Goal: Transaction & Acquisition: Purchase product/service

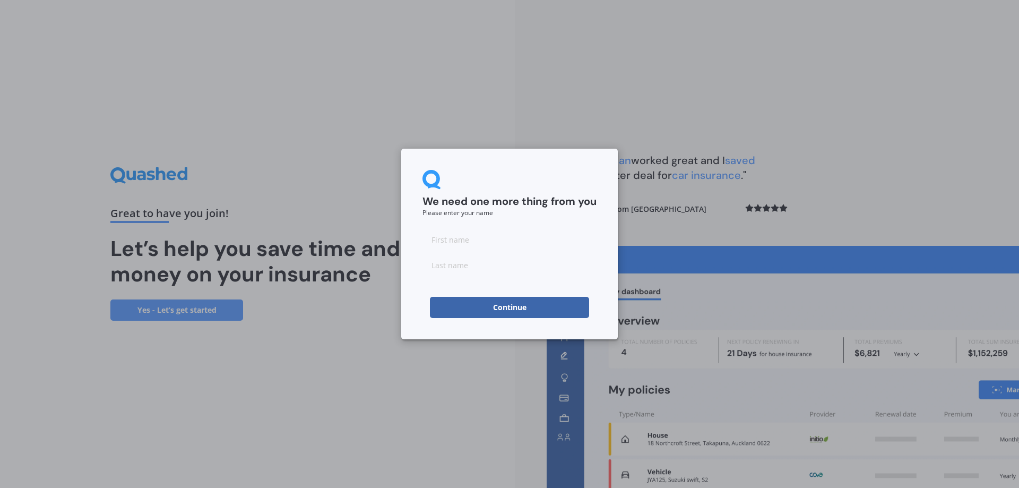
click at [459, 242] on input at bounding box center [509, 239] width 174 height 21
type input "[PERSON_NAME]"
type input "Day"
click at [515, 306] on button "Continue" at bounding box center [509, 307] width 159 height 21
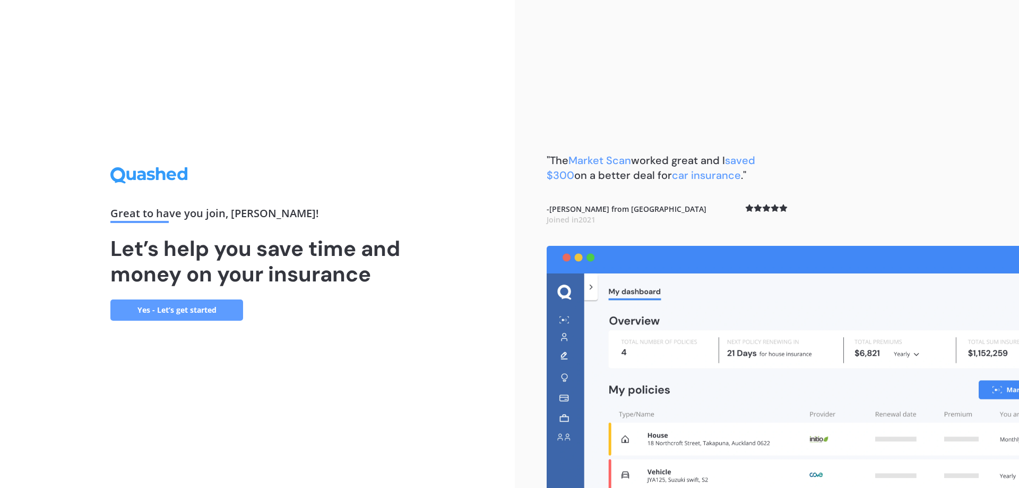
click at [177, 306] on link "Yes - Let’s get started" at bounding box center [176, 309] width 133 height 21
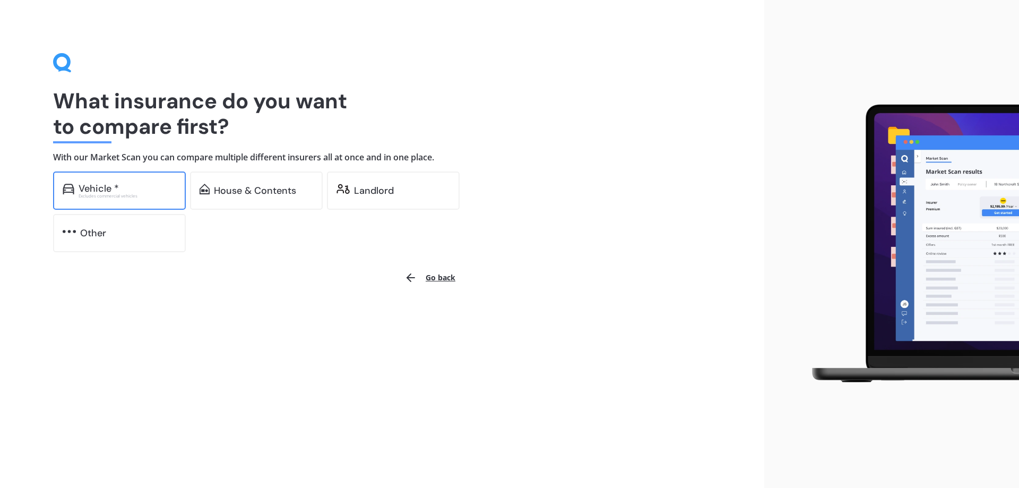
click at [112, 194] on div "Excludes commercial vehicles" at bounding box center [128, 196] width 98 height 4
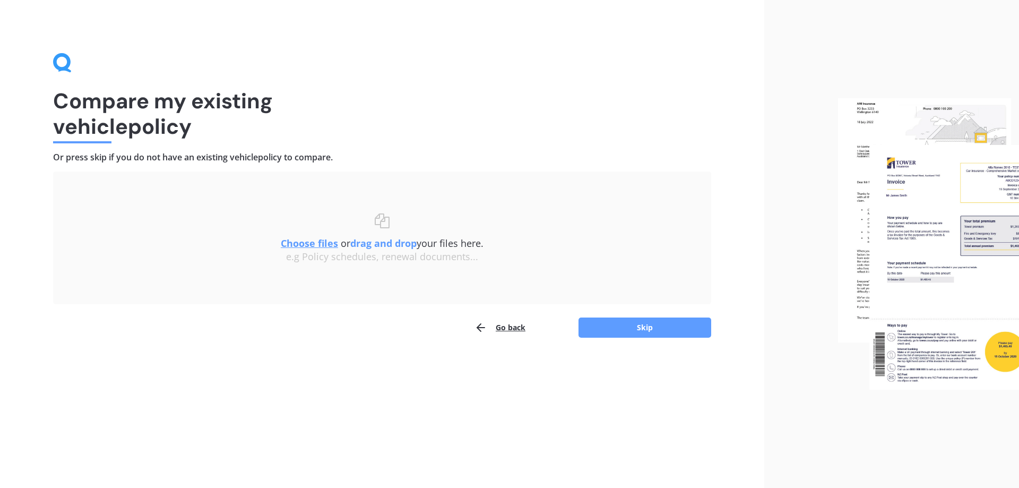
click at [645, 314] on div "Uploading Choose files or drag and drop your files here. Choose files or photos…" at bounding box center [382, 254] width 658 height 167
click at [649, 322] on button "Skip" at bounding box center [644, 327] width 133 height 20
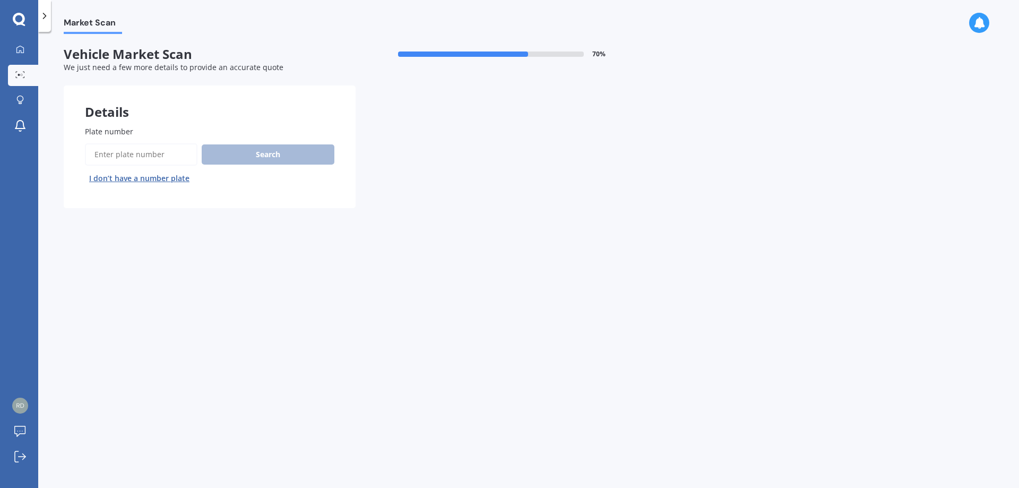
click at [134, 156] on input "Plate number" at bounding box center [141, 154] width 112 height 22
type input "PHA405"
click at [284, 156] on button "Search" at bounding box center [268, 154] width 133 height 20
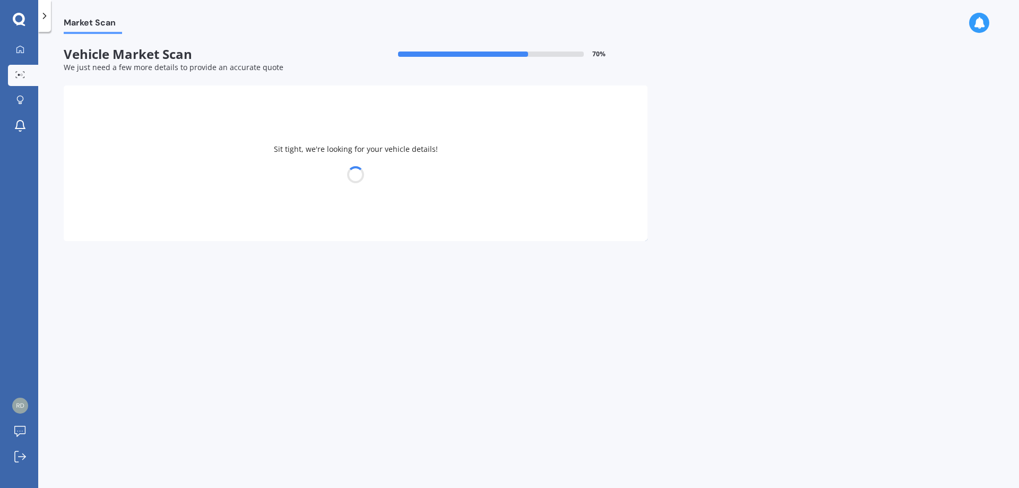
select select "TOYOTA"
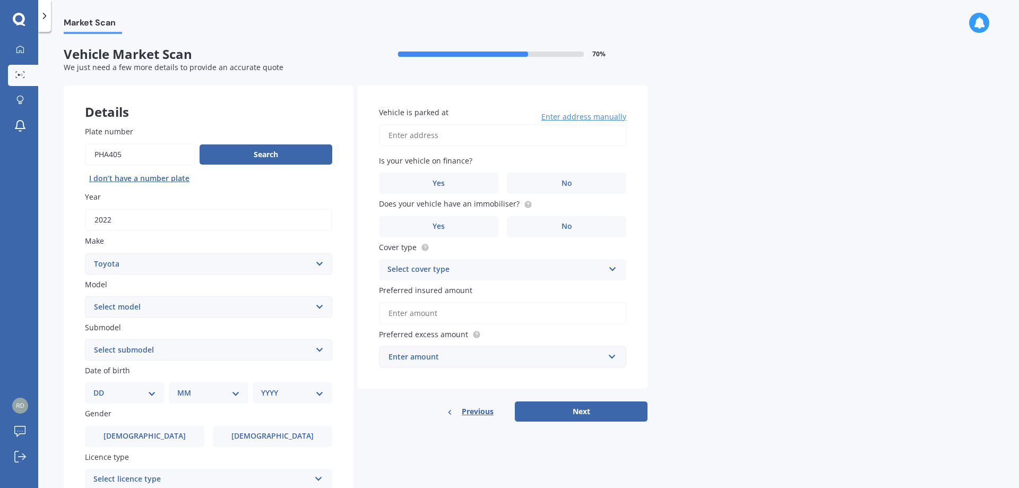
click at [317, 305] on select "Select model 4 Runner 86 [PERSON_NAME] Alphard Altezza Aqua Aristo Aurion Auris…" at bounding box center [208, 306] width 247 height 21
select select "RAV-4"
click at [85, 296] on select "Select model 4 Runner 86 [PERSON_NAME] Alphard Altezza Aqua Aristo Aurion Auris…" at bounding box center [208, 306] width 247 height 21
click at [164, 346] on select "Select submodel Diesel EV GX SUV 2.2/4WD/6AT Hybrid Hybrid 2WD Petrol" at bounding box center [208, 349] width 247 height 21
select select "HYBRID"
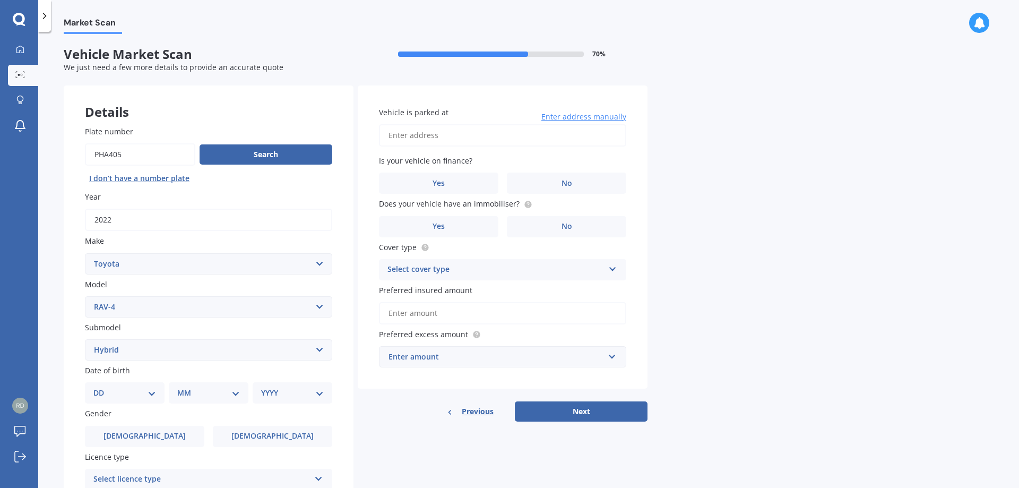
click at [85, 339] on select "Select submodel Diesel EV GX SUV 2.2/4WD/6AT Hybrid Hybrid 2WD Petrol" at bounding box center [208, 349] width 247 height 21
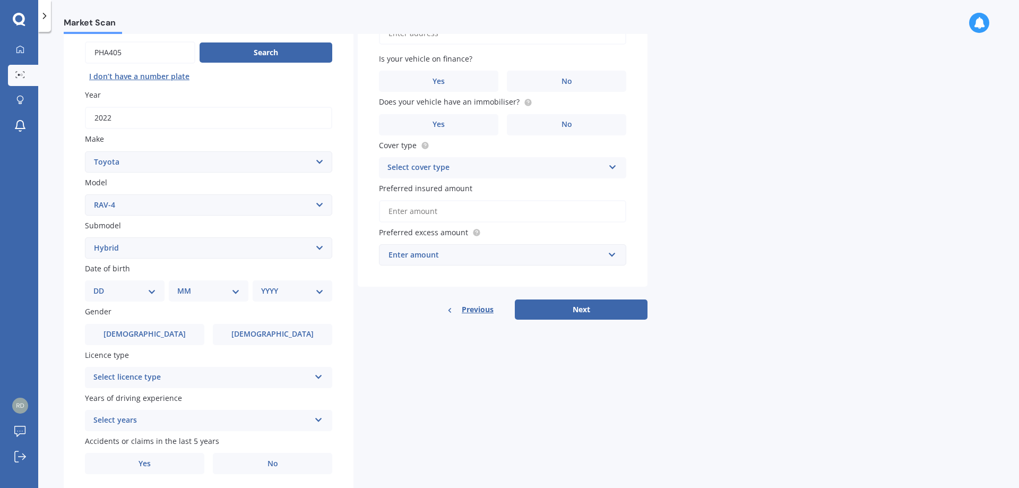
scroll to position [106, 0]
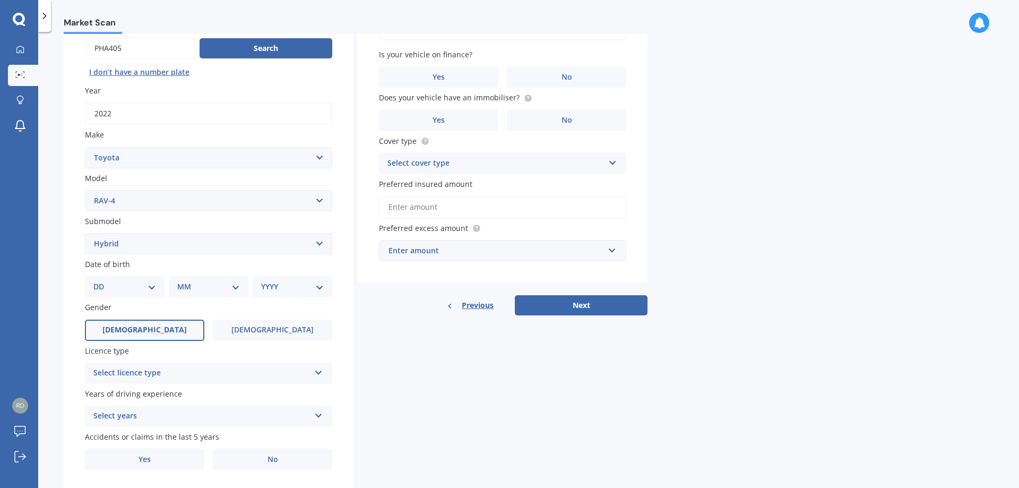
click at [153, 326] on span "[DEMOGRAPHIC_DATA]" at bounding box center [144, 329] width 84 height 9
click at [0, 0] on input "[DEMOGRAPHIC_DATA]" at bounding box center [0, 0] width 0 height 0
click at [155, 286] on select "DD 01 02 03 04 05 06 07 08 09 10 11 12 13 14 15 16 17 18 19 20 21 22 23 24 25 2…" at bounding box center [124, 287] width 63 height 12
select select "20"
click at [102, 281] on select "DD 01 02 03 04 05 06 07 08 09 10 11 12 13 14 15 16 17 18 19 20 21 22 23 24 25 2…" at bounding box center [124, 287] width 63 height 12
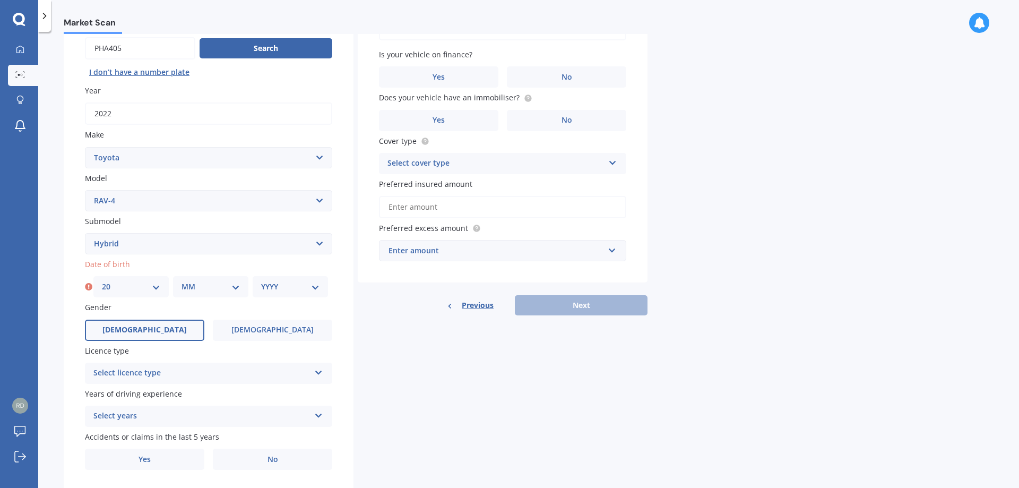
click at [212, 287] on select "MM 01 02 03 04 05 06 07 08 09 10 11 12" at bounding box center [210, 287] width 58 height 12
select select "02"
click at [181, 281] on select "MM 01 02 03 04 05 06 07 08 09 10 11 12" at bounding box center [210, 287] width 58 height 12
click at [282, 289] on select "YYYY 2025 2024 2023 2022 2021 2020 2019 2018 2017 2016 2015 2014 2013 2012 2011…" at bounding box center [290, 287] width 58 height 12
select select "1974"
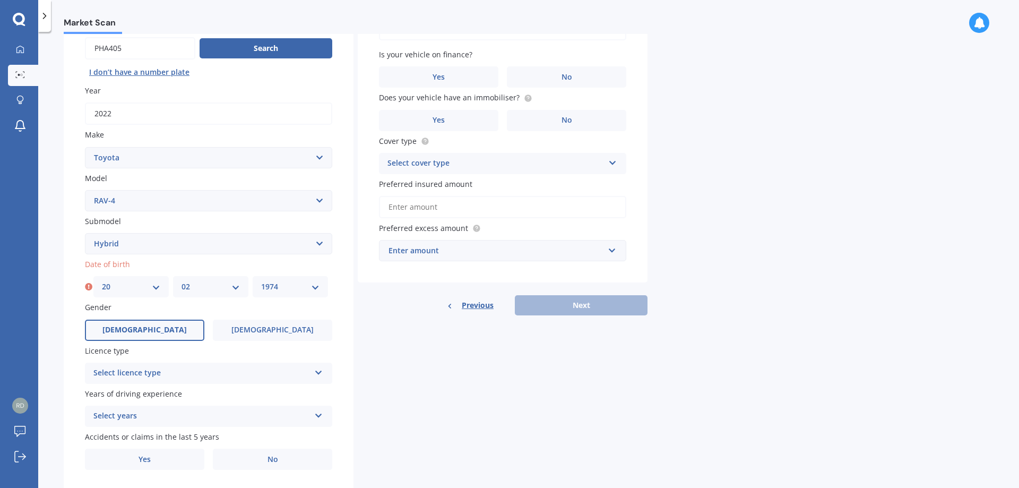
click at [261, 281] on select "YYYY 2025 2024 2023 2022 2021 2020 2019 2018 2017 2016 2015 2014 2013 2012 2011…" at bounding box center [290, 287] width 58 height 12
click at [185, 377] on div "Select licence type" at bounding box center [201, 373] width 216 height 13
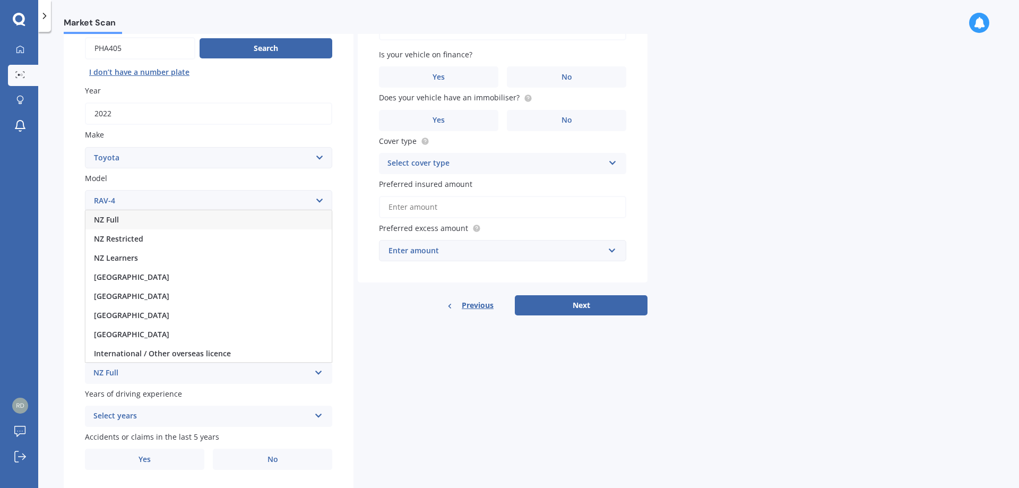
click at [118, 371] on div "NZ Full" at bounding box center [201, 373] width 216 height 13
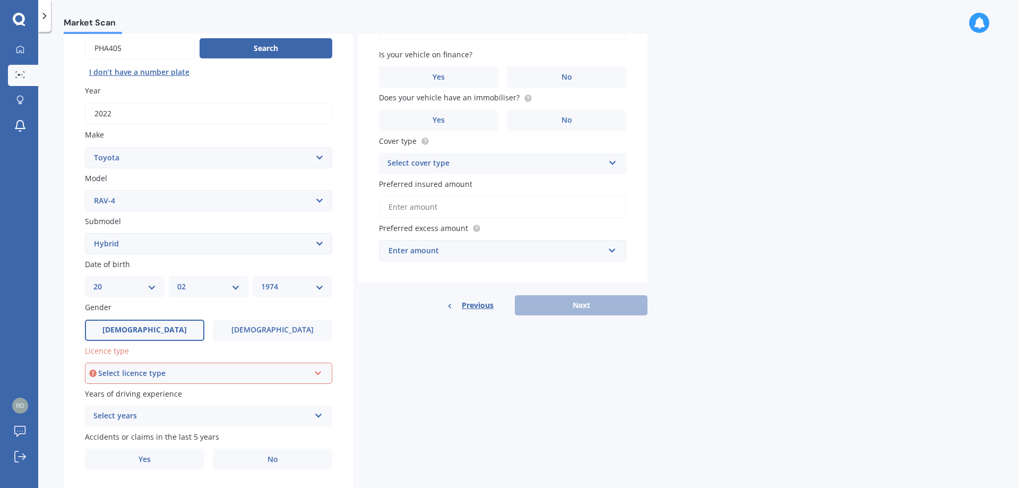
click at [176, 377] on div "Select licence type" at bounding box center [203, 373] width 211 height 12
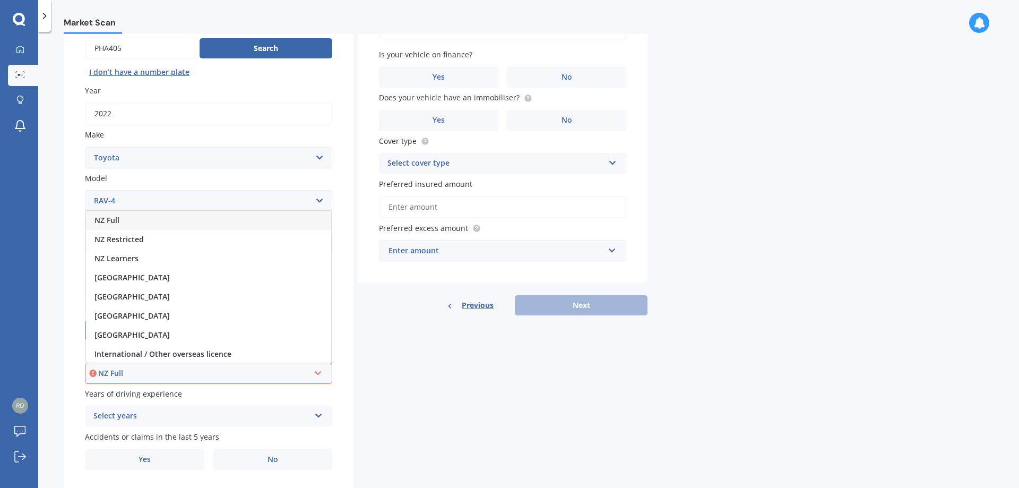
click at [116, 221] on span "NZ Full" at bounding box center [106, 220] width 25 height 10
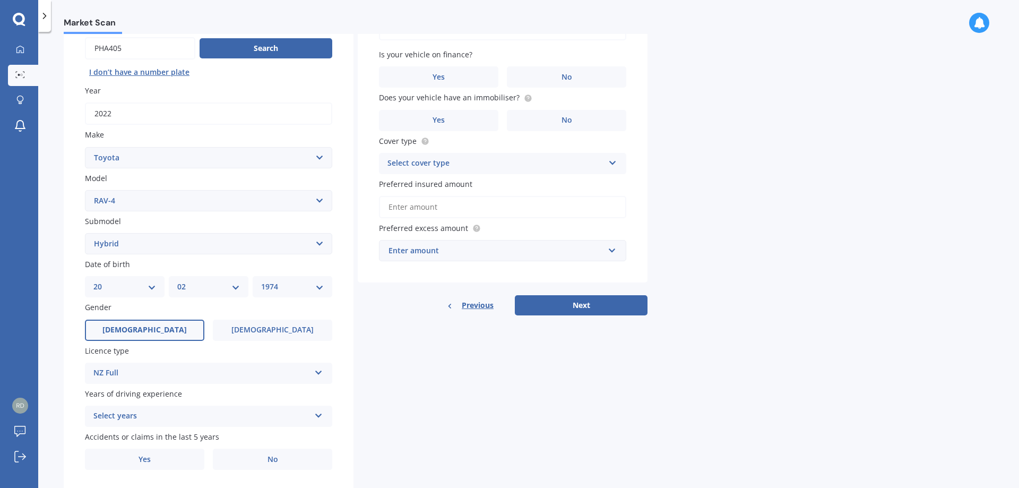
click at [152, 416] on div "Select years" at bounding box center [201, 416] width 216 height 13
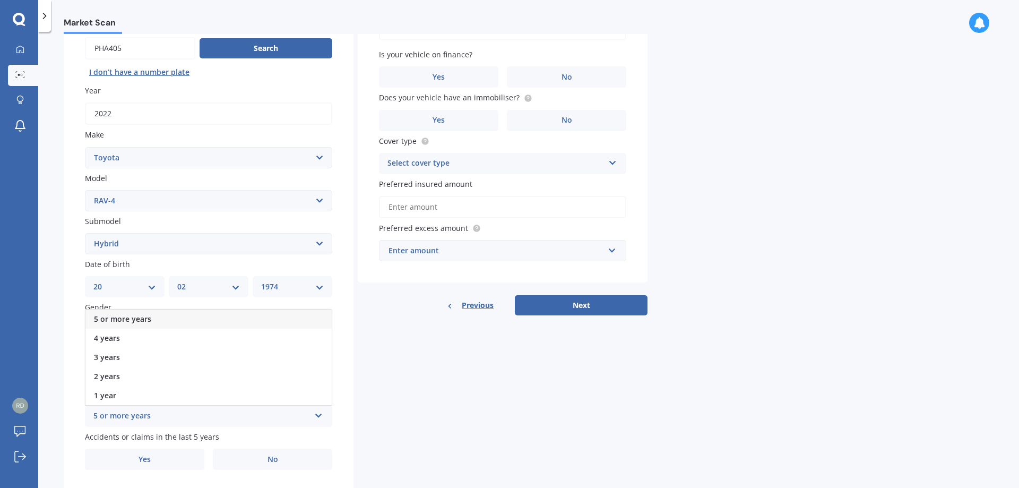
click at [134, 323] on span "5 or more years" at bounding box center [122, 319] width 57 height 10
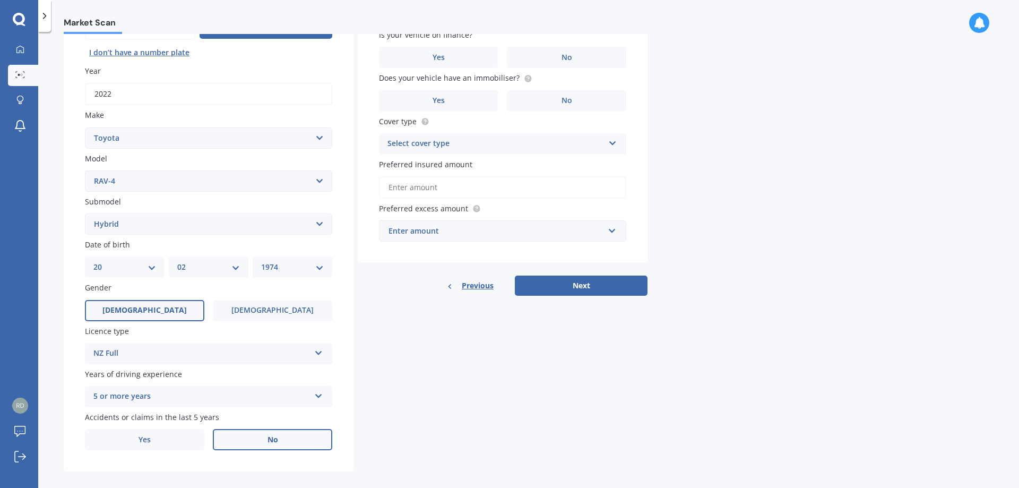
scroll to position [137, 0]
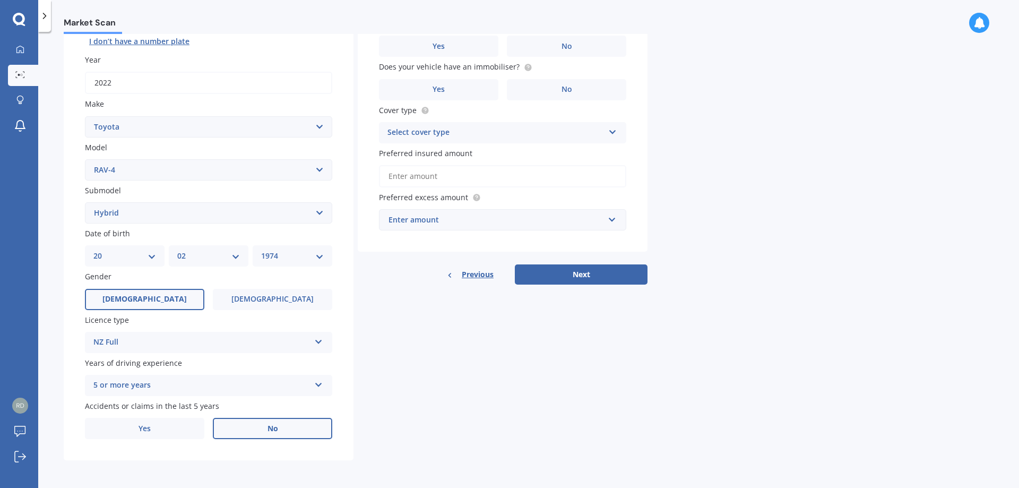
click at [267, 431] on span "No" at bounding box center [272, 428] width 11 height 9
click at [0, 0] on input "No" at bounding box center [0, 0] width 0 height 0
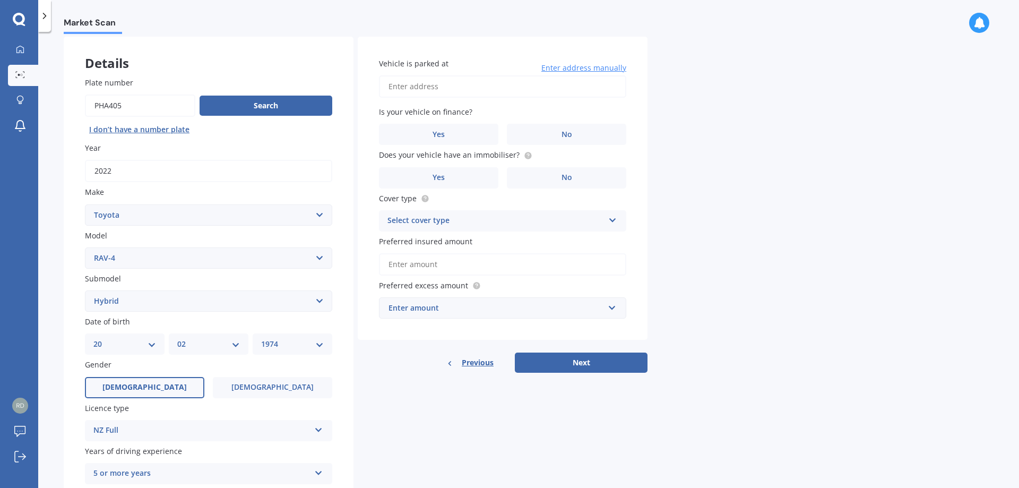
scroll to position [0, 0]
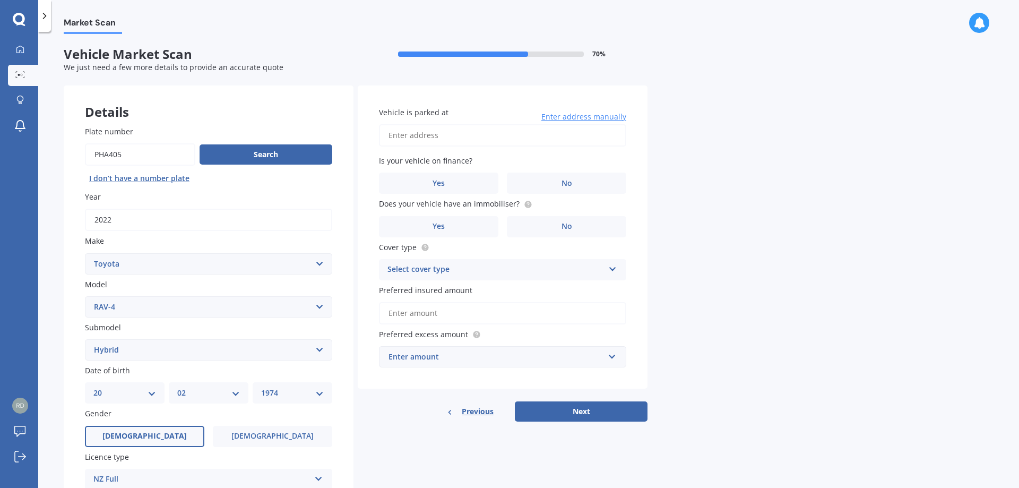
click at [440, 136] on input "Vehicle is parked at" at bounding box center [502, 135] width 247 height 22
type input "[STREET_ADDRESS][PERSON_NAME]"
click at [457, 181] on label "Yes" at bounding box center [438, 182] width 119 height 21
click at [0, 0] on input "Yes" at bounding box center [0, 0] width 0 height 0
click at [565, 223] on span "No" at bounding box center [566, 226] width 11 height 9
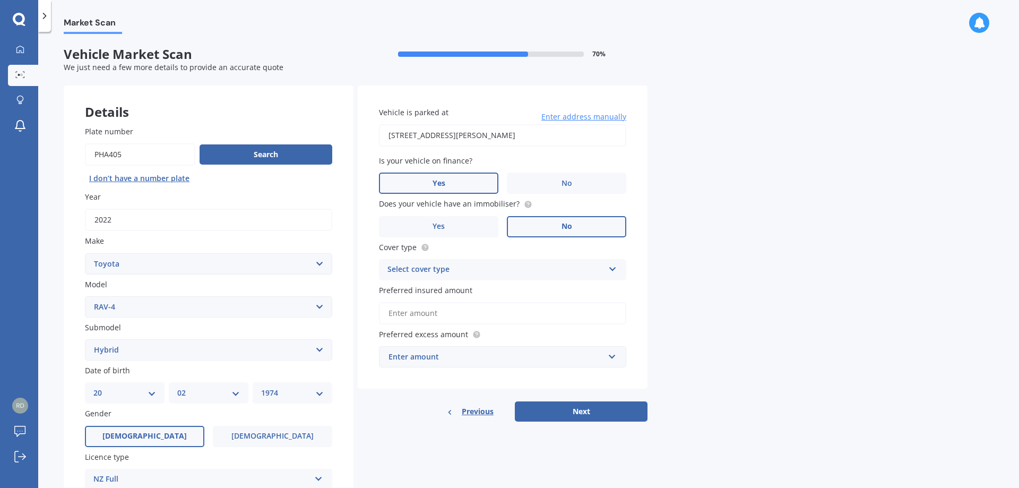
click at [0, 0] on input "No" at bounding box center [0, 0] width 0 height 0
click at [423, 265] on div "Select cover type" at bounding box center [495, 269] width 216 height 13
click at [422, 288] on span "Comprehensive" at bounding box center [416, 290] width 56 height 10
click at [434, 315] on input "Preferred insured amount" at bounding box center [502, 313] width 247 height 22
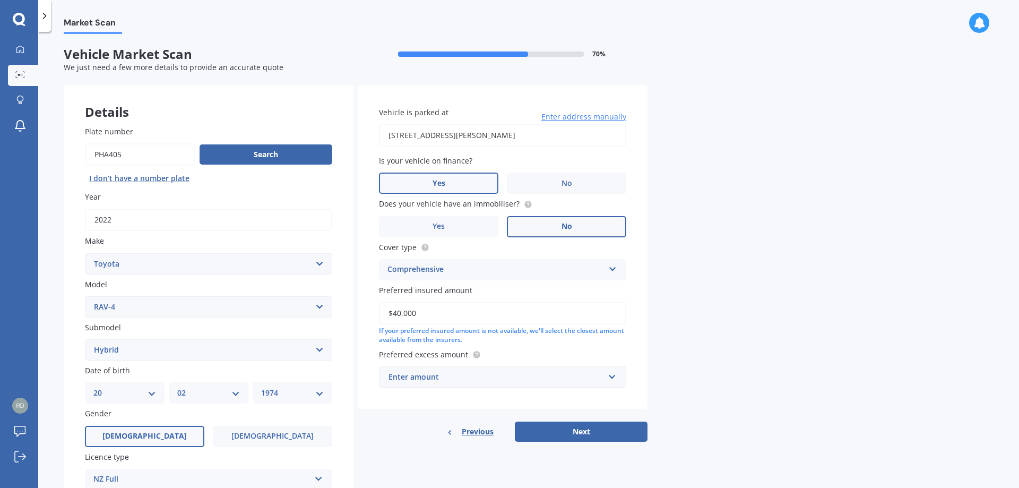
type input "$40,000"
click at [443, 380] on div "Enter amount" at bounding box center [495, 377] width 215 height 12
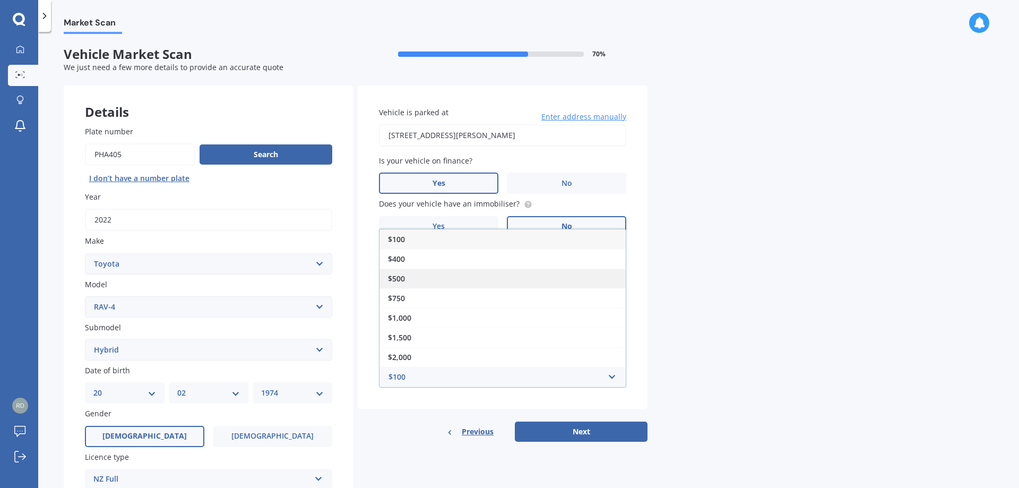
click at [404, 276] on span "$500" at bounding box center [396, 278] width 17 height 10
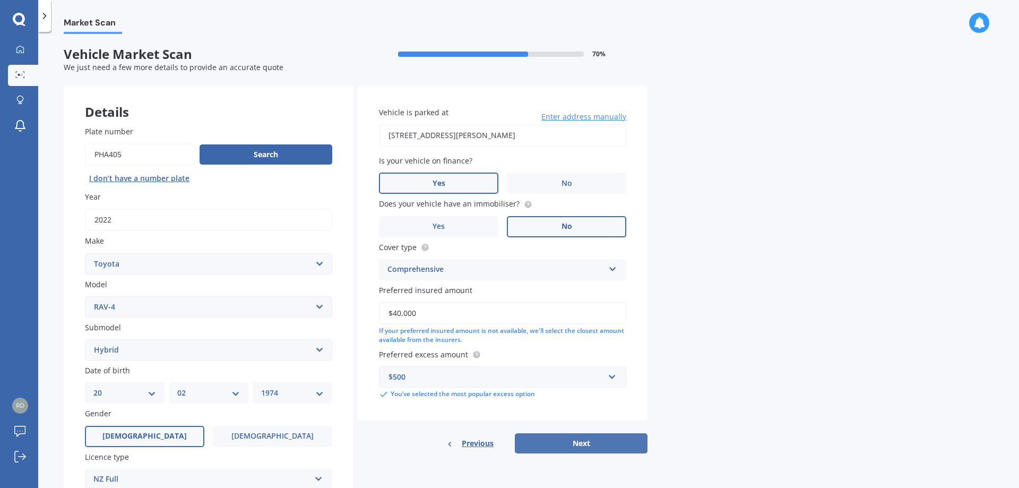
click at [582, 439] on button "Next" at bounding box center [581, 443] width 133 height 20
select select "20"
select select "02"
select select "1974"
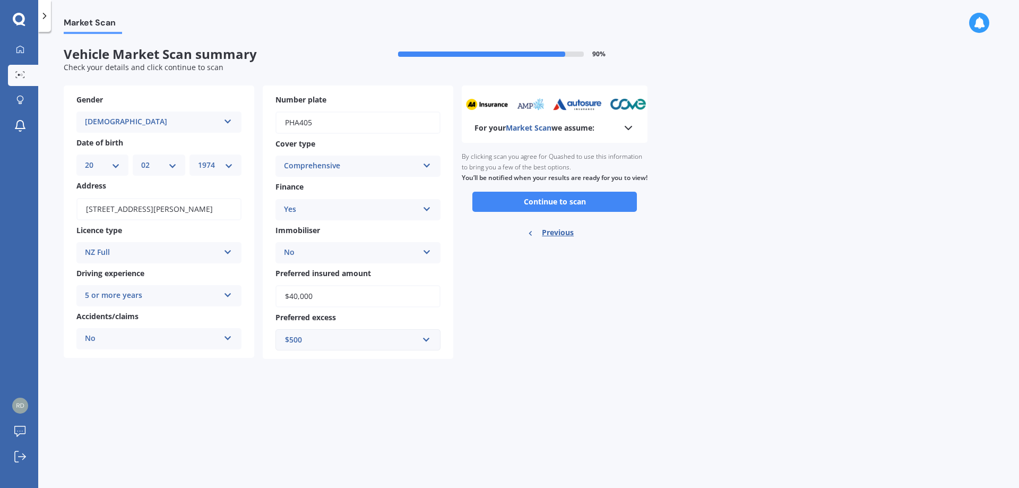
click at [556, 207] on button "Continue to scan" at bounding box center [554, 202] width 164 height 20
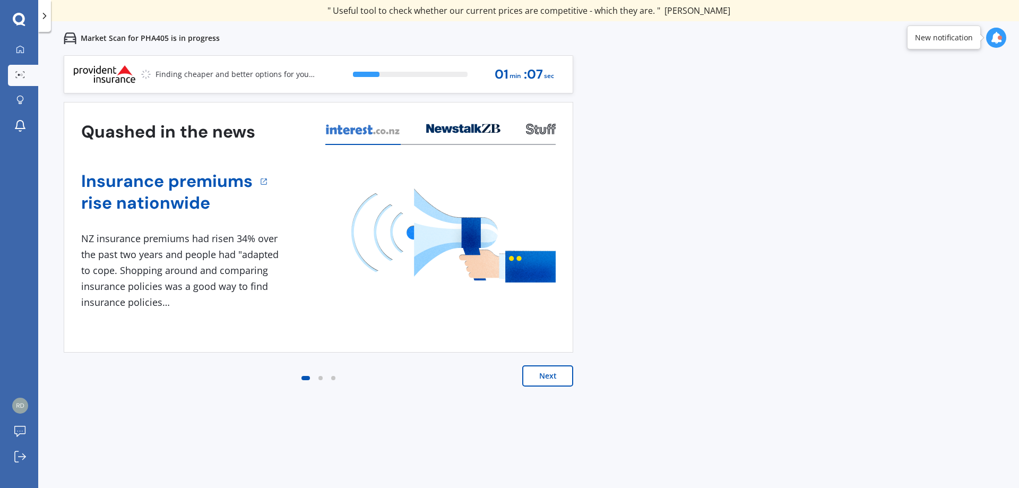
drag, startPoint x: 555, startPoint y: 379, endPoint x: 559, endPoint y: 431, distance: 52.6
click at [554, 378] on button "Next" at bounding box center [547, 375] width 51 height 21
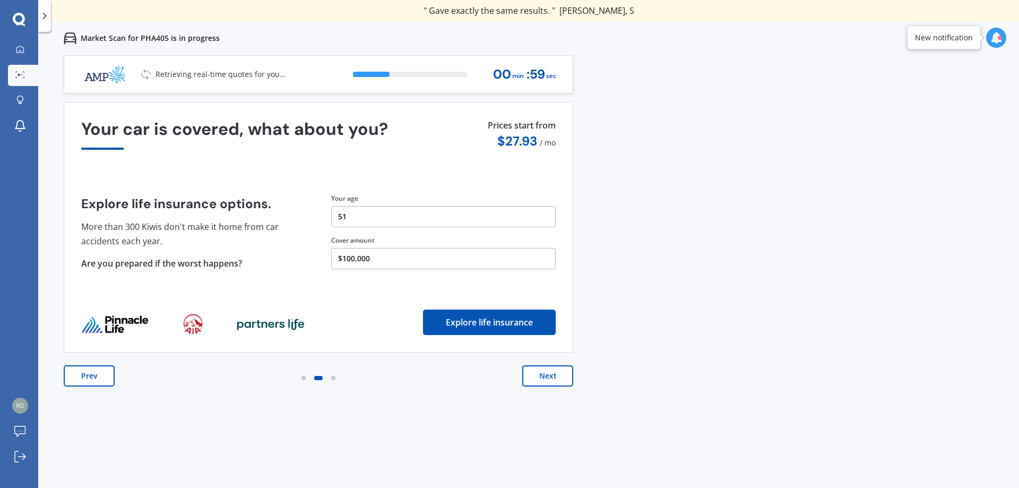
click at [376, 256] on button "$100,000" at bounding box center [443, 258] width 224 height 21
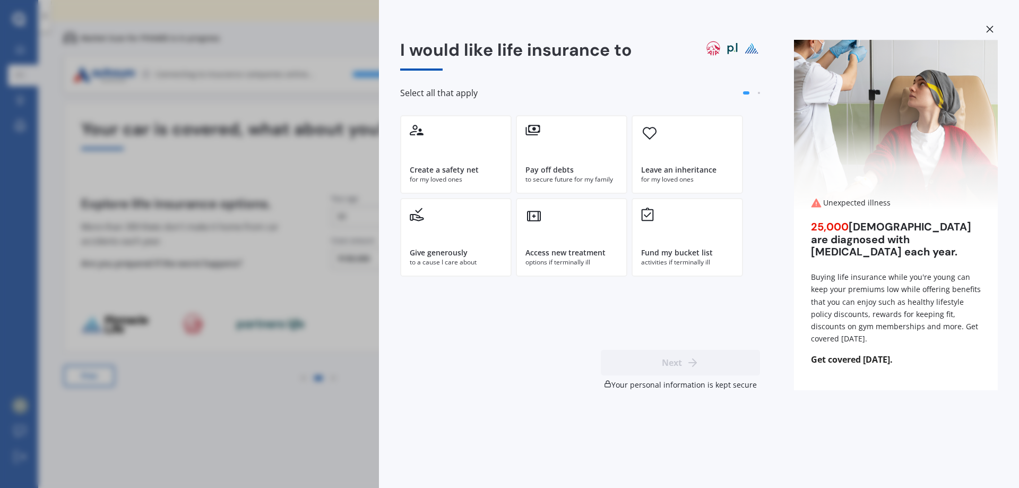
click at [364, 253] on div "I would like life insurance to Select all that apply Create a safety net for my…" at bounding box center [509, 244] width 1019 height 488
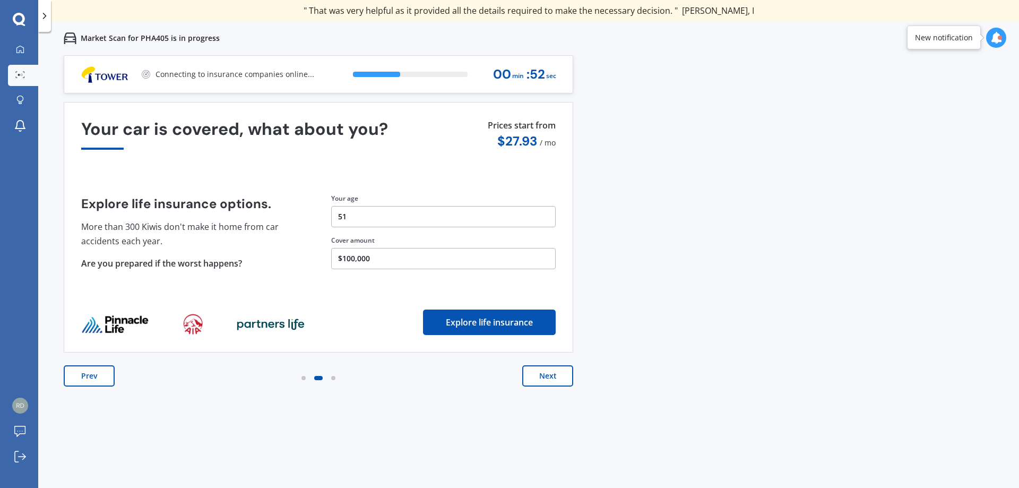
click at [549, 382] on button "Next" at bounding box center [547, 375] width 51 height 21
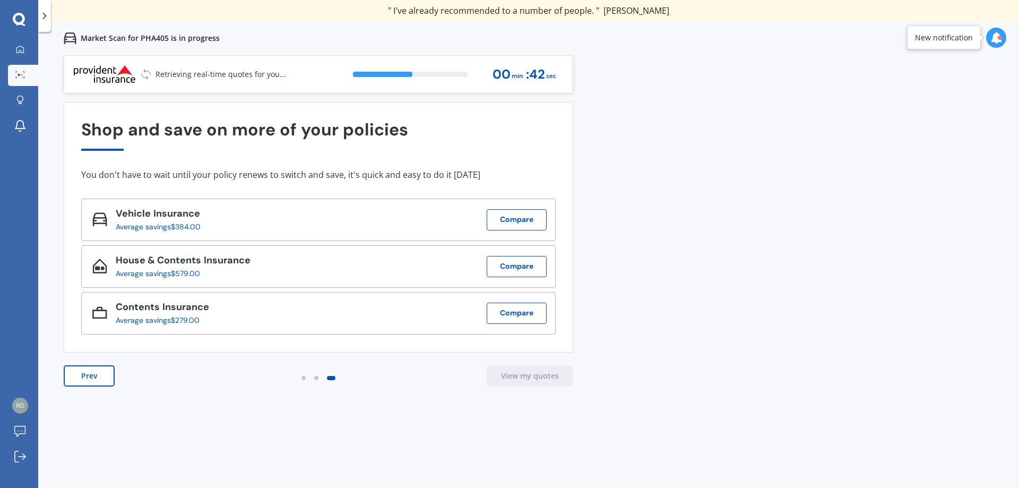
click at [84, 382] on button "Prev" at bounding box center [89, 375] width 51 height 21
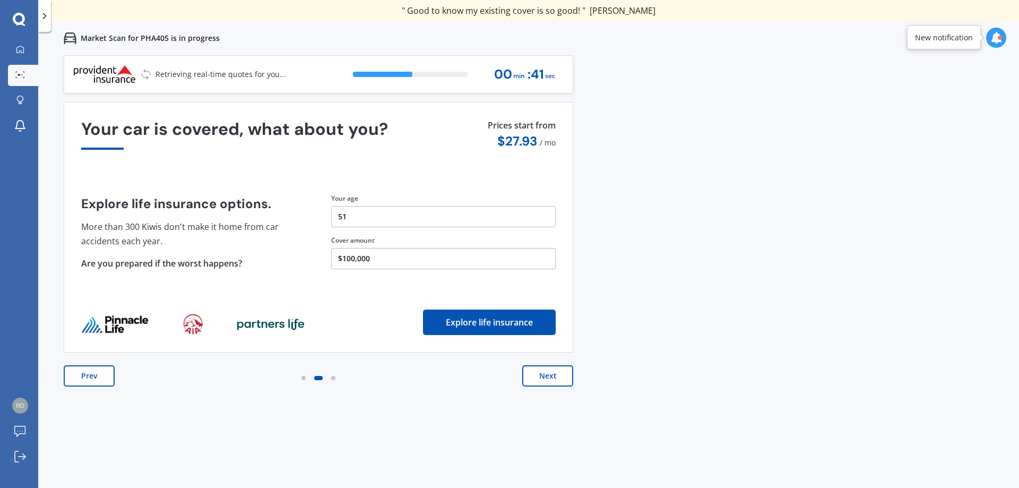
click at [89, 379] on button "Prev" at bounding box center [89, 375] width 51 height 21
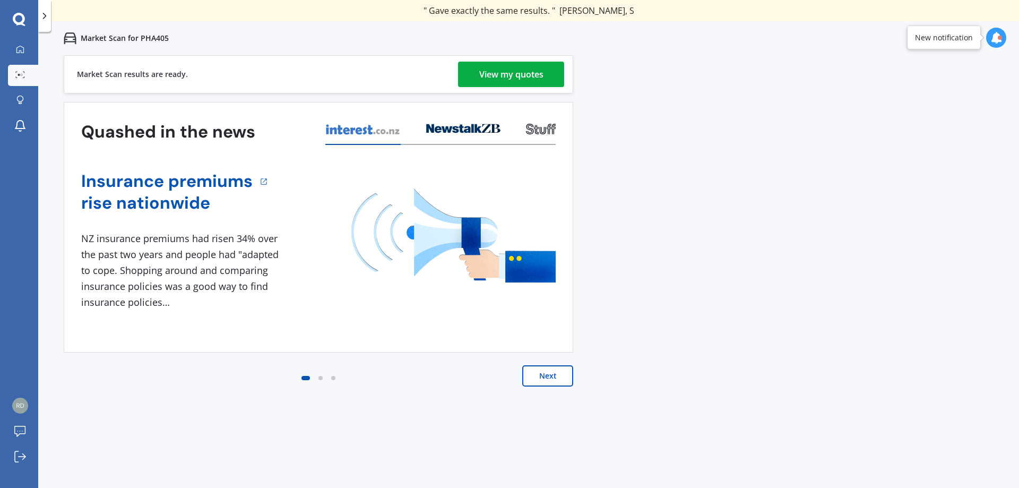
click at [502, 76] on div "View my quotes" at bounding box center [511, 74] width 64 height 25
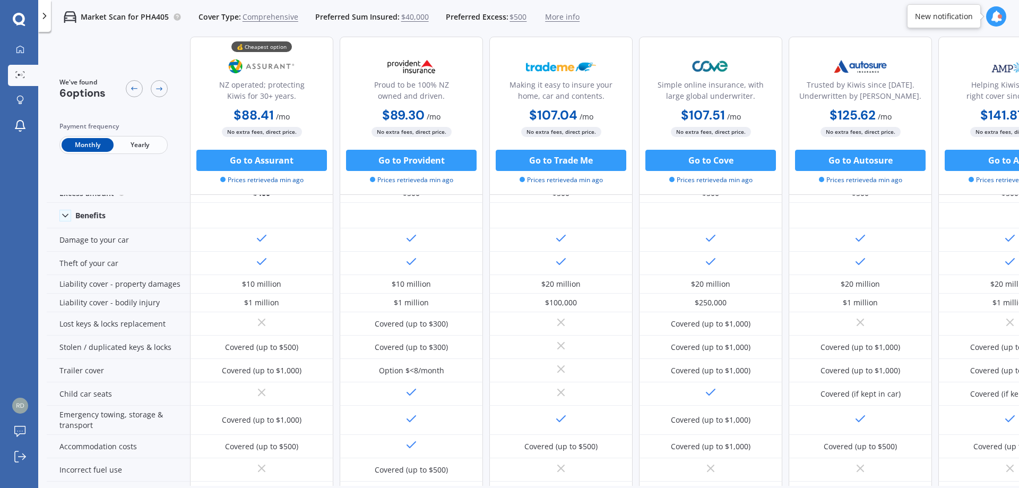
scroll to position [11, 0]
